Goal: Task Accomplishment & Management: Complete application form

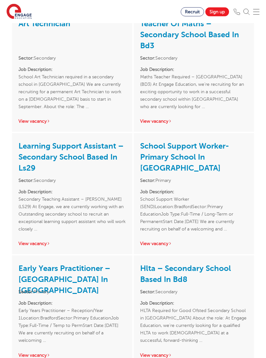
scroll to position [801, 0]
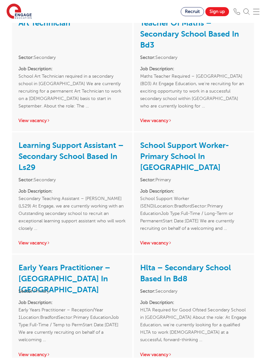
click at [33, 264] on link "Early Years Practitioner – Primary School In Bradford" at bounding box center [64, 279] width 92 height 31
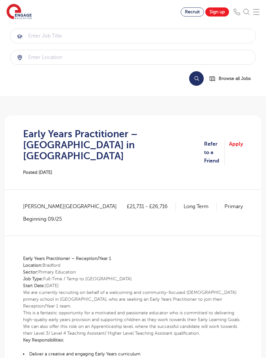
click at [236, 141] on link "Apply" at bounding box center [236, 153] width 14 height 26
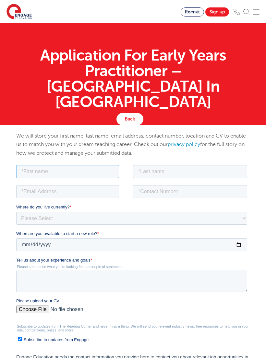
click at [19, 171] on input "text" at bounding box center [67, 171] width 103 height 13
type input "[PERSON_NAME]"
type input "Rani"
click at [49, 192] on input "email" at bounding box center [67, 191] width 103 height 13
click at [47, 193] on input "email" at bounding box center [67, 191] width 103 height 13
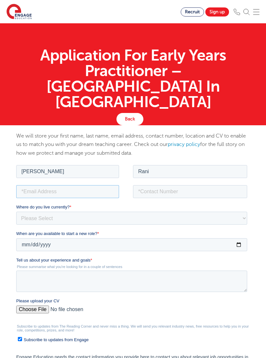
type input "a"
type input "sahreen2006@gmail.com"
click at [227, 194] on input "tel" at bounding box center [190, 191] width 114 height 13
type input "07398055667"
click at [31, 218] on select "Please Select UK Canada Ireland Australia New Zealand Europe USA South Africa J…" at bounding box center [131, 217] width 231 height 13
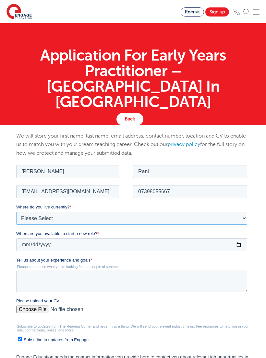
select select "UK"
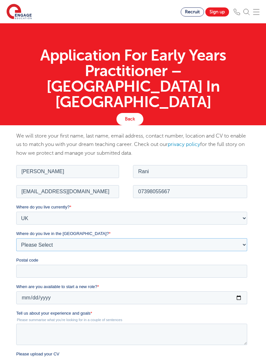
click at [228, 245] on select "Please Select Overseas Barnsley Bedfordshire Berkshire Bournemouth Bracknell Fo…" at bounding box center [131, 244] width 231 height 13
select select "Bradford"
click at [33, 271] on input "Postal code" at bounding box center [131, 271] width 231 height 13
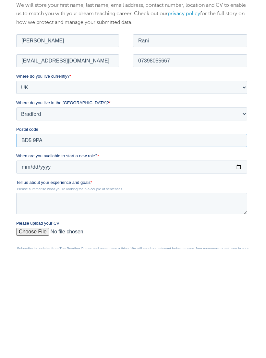
type input "BD5 9PA"
click at [236, 165] on input "When are you available to start a new role? *" at bounding box center [131, 166] width 231 height 13
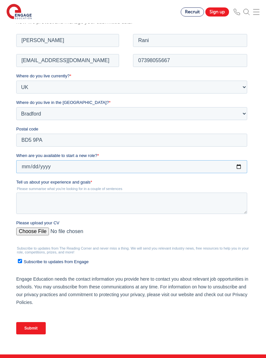
type input "2025-09-01"
click at [218, 194] on textarea "Tell us about your experience and goals *" at bounding box center [131, 202] width 231 height 21
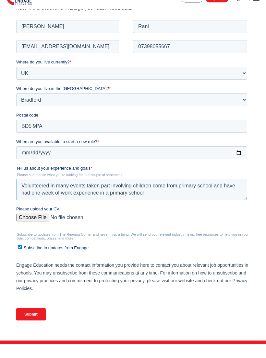
type textarea "Volunteered in many events taken part involving children come from primary scho…"
click at [30, 216] on input "Please upload your CV" at bounding box center [131, 220] width 231 height 13
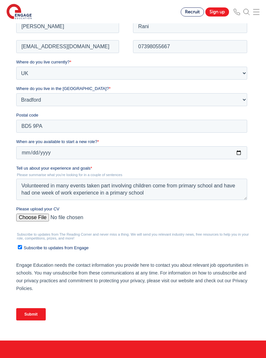
click at [25, 217] on input "Please upload your CV" at bounding box center [131, 219] width 231 height 13
type input "C:\fakepath\Sahreen_Rani_CV new.docx"
click at [18, 249] on input "Subscribe to updates from Engage" at bounding box center [20, 247] width 4 height 4
checkbox input "false"
click at [29, 316] on input "Submit" at bounding box center [30, 314] width 29 height 12
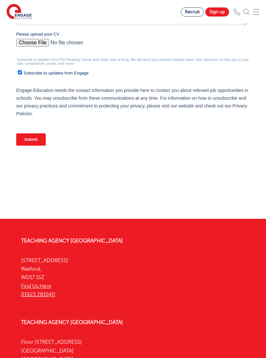
scroll to position [155, 0]
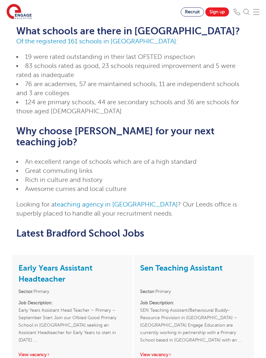
scroll to position [322, 0]
click at [39, 264] on link "Early Years Assistant Headteacher" at bounding box center [55, 274] width 74 height 20
